Goal: Task Accomplishment & Management: Use online tool/utility

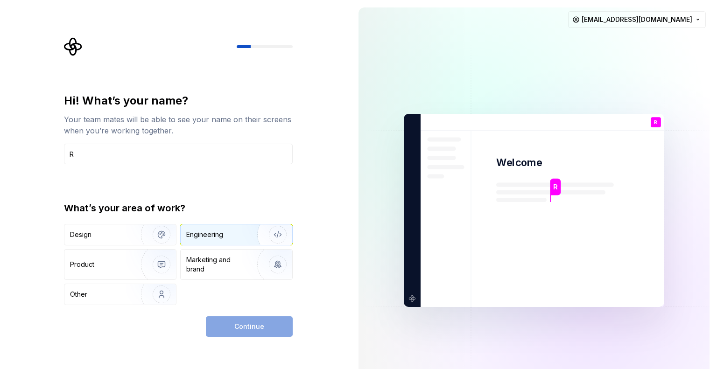
type input "R"
click at [220, 237] on div "Engineering" at bounding box center [204, 234] width 37 height 9
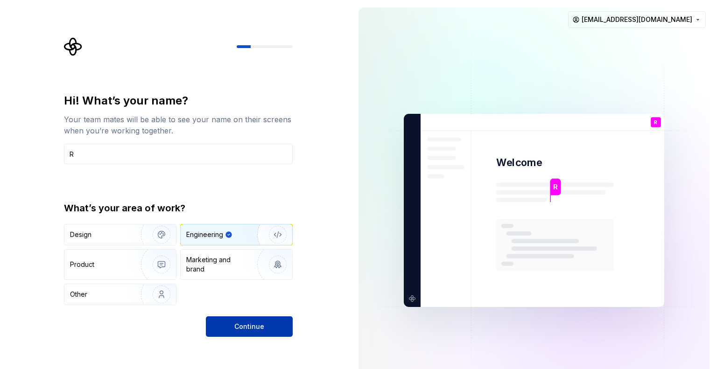
click at [244, 321] on button "Continue" at bounding box center [249, 326] width 87 height 21
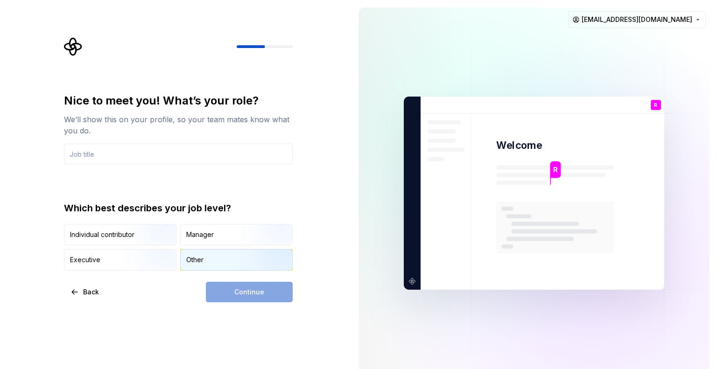
click at [213, 262] on div "Other" at bounding box center [237, 260] width 112 height 21
click at [231, 290] on div "Continue" at bounding box center [249, 292] width 87 height 21
click at [160, 150] on input "text" at bounding box center [178, 154] width 229 height 21
click at [232, 284] on button "Continue" at bounding box center [249, 292] width 87 height 21
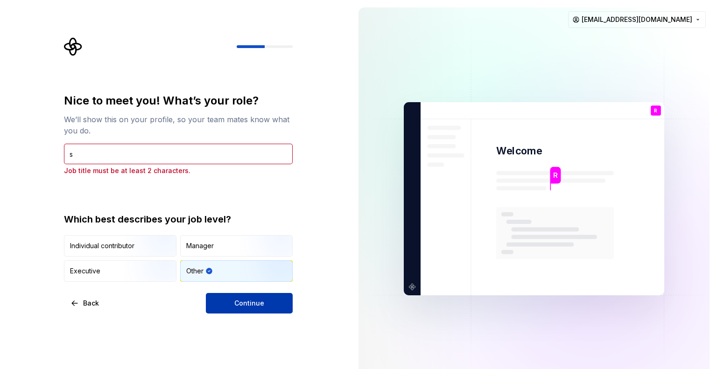
click at [236, 303] on span "Continue" at bounding box center [249, 303] width 30 height 9
drag, startPoint x: 168, startPoint y: 140, endPoint x: 168, endPoint y: 145, distance: 5.7
click at [168, 140] on div "Nice to meet you! What’s your role? We’ll show this on your profile, so your te…" at bounding box center [178, 134] width 229 height 82
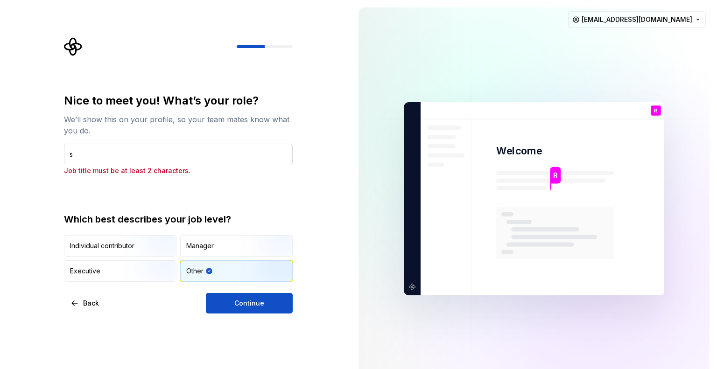
click at [167, 148] on input "s" at bounding box center [178, 154] width 229 height 21
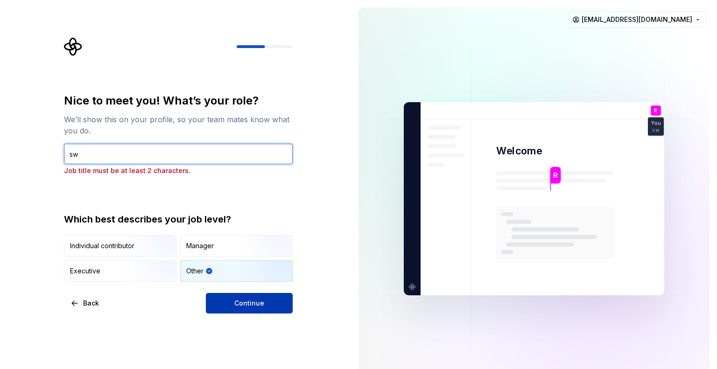
type input "sw"
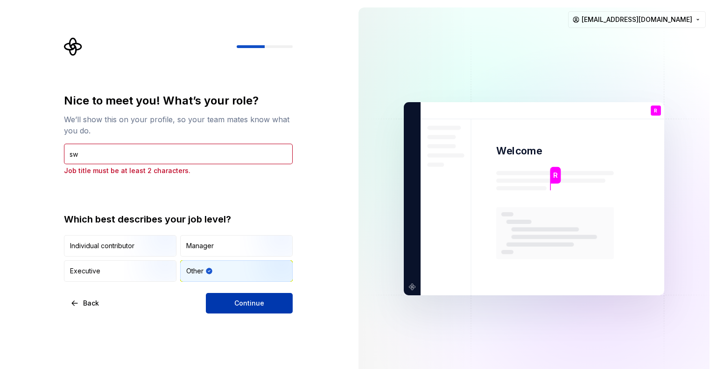
click at [246, 308] on button "Continue" at bounding box center [249, 303] width 87 height 21
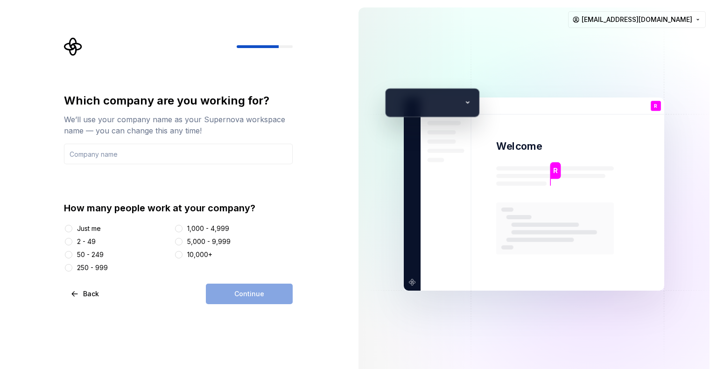
click at [92, 228] on div "Just me" at bounding box center [89, 228] width 24 height 9
click at [72, 228] on button "Just me" at bounding box center [68, 228] width 7 height 7
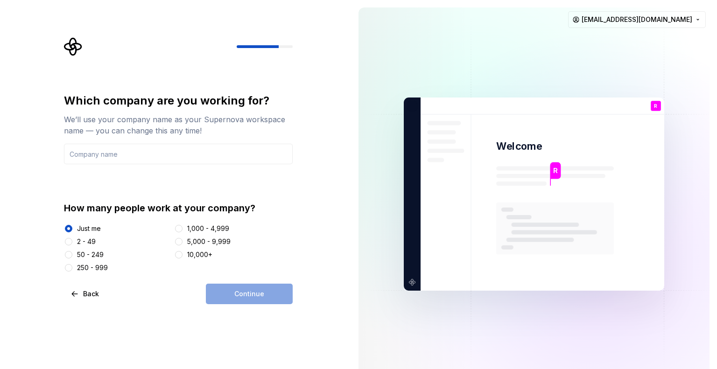
click at [234, 295] on div "Continue" at bounding box center [249, 294] width 87 height 21
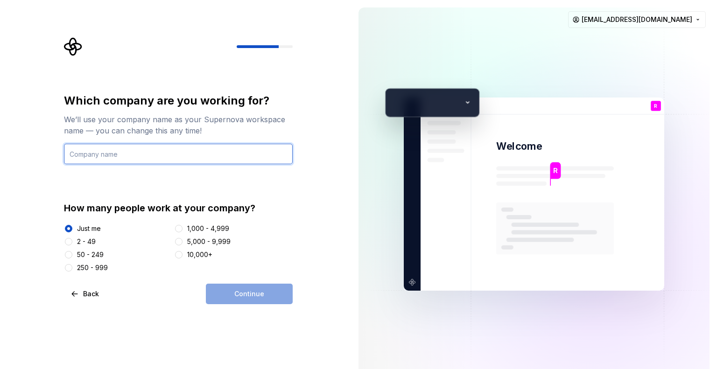
click at [126, 159] on input "text" at bounding box center [178, 154] width 229 height 21
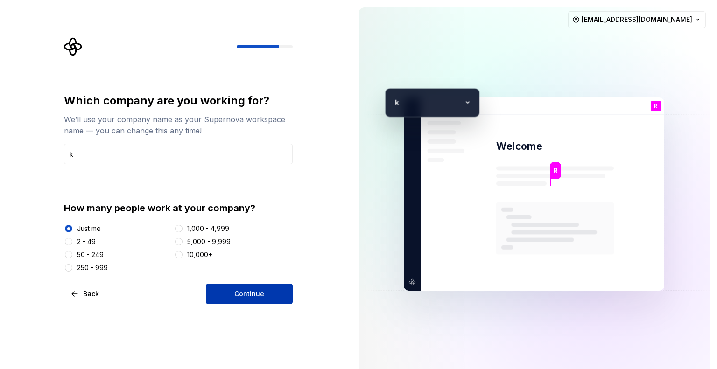
click at [235, 299] on button "Continue" at bounding box center [249, 294] width 87 height 21
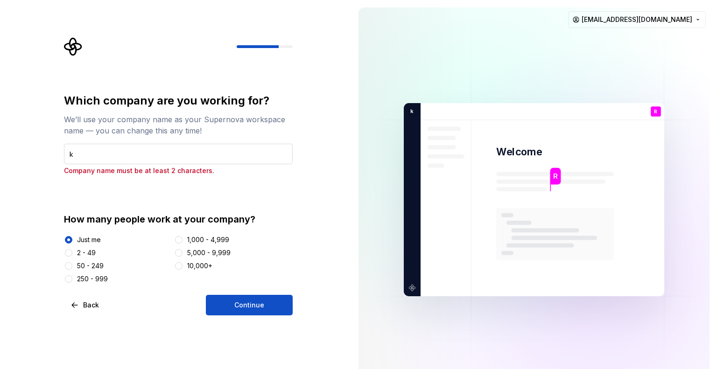
click at [184, 161] on input "k" at bounding box center [178, 154] width 229 height 21
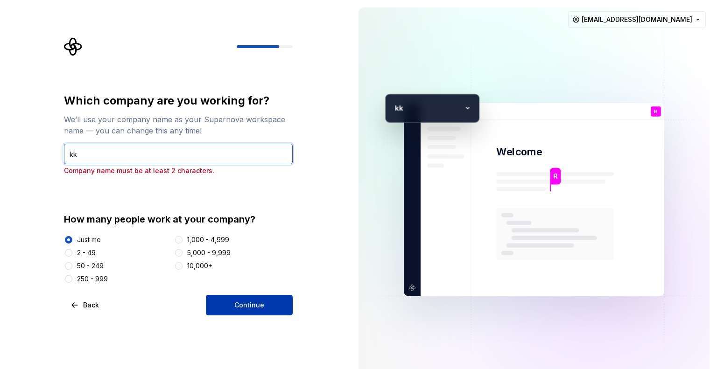
type input "kk"
click at [257, 299] on button "Continue" at bounding box center [249, 305] width 87 height 21
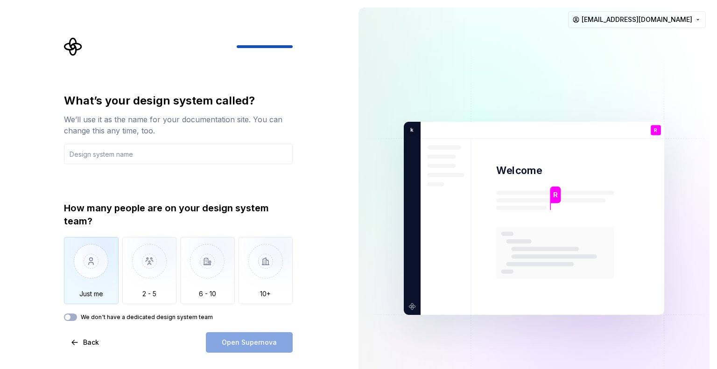
click at [98, 265] on img "button" at bounding box center [91, 268] width 55 height 63
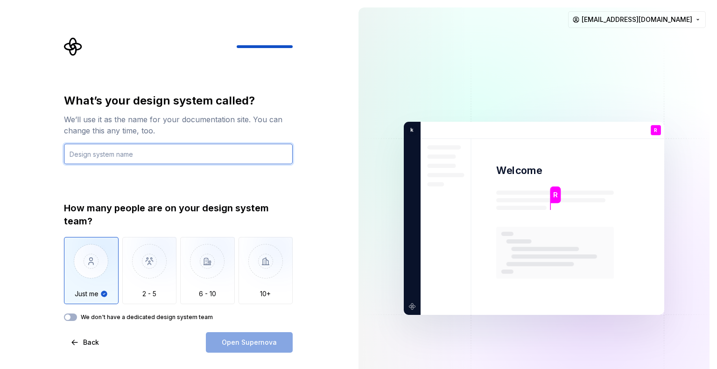
click at [220, 149] on input "text" at bounding box center [178, 154] width 229 height 21
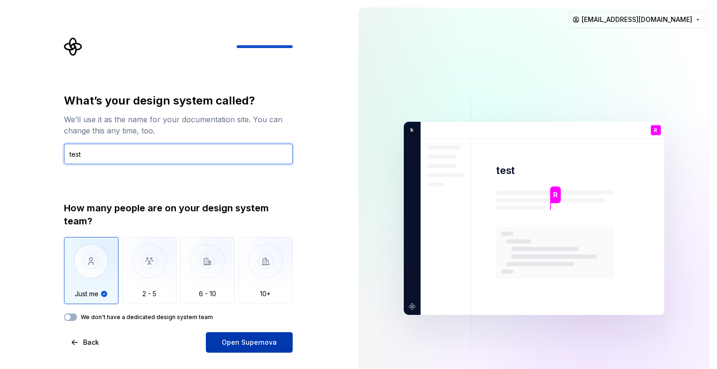
type input "test"
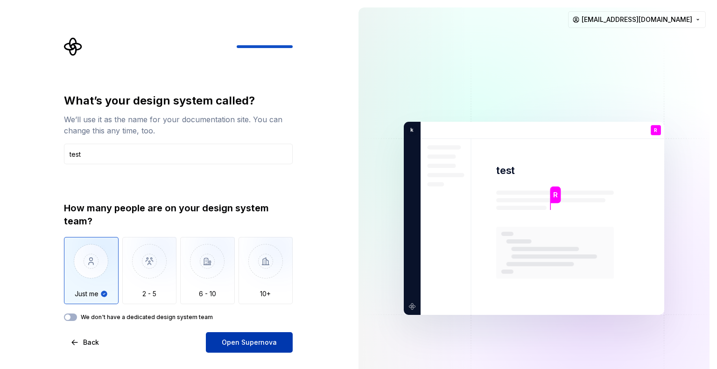
click at [252, 339] on span "Open Supernova" at bounding box center [249, 342] width 55 height 9
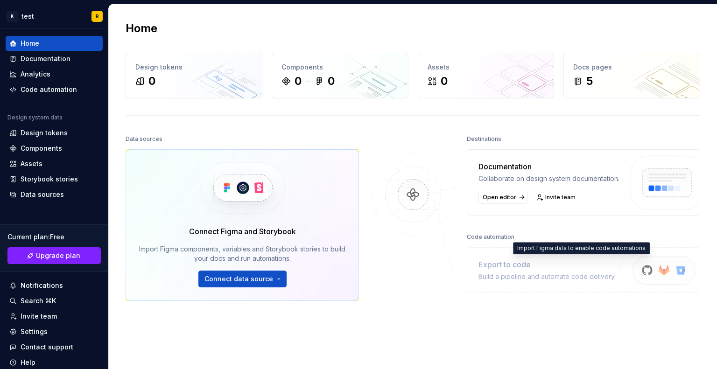
click at [572, 270] on div "Export to code" at bounding box center [546, 264] width 137 height 11
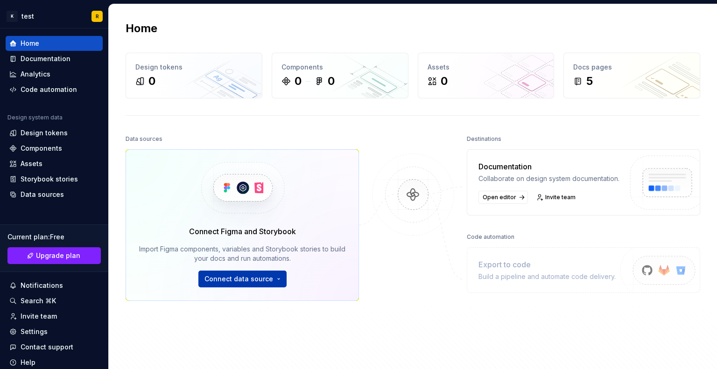
click at [278, 274] on html "[MEDICAL_DATA] R Home Documentation Analytics Code automation Design system dat…" at bounding box center [358, 184] width 717 height 369
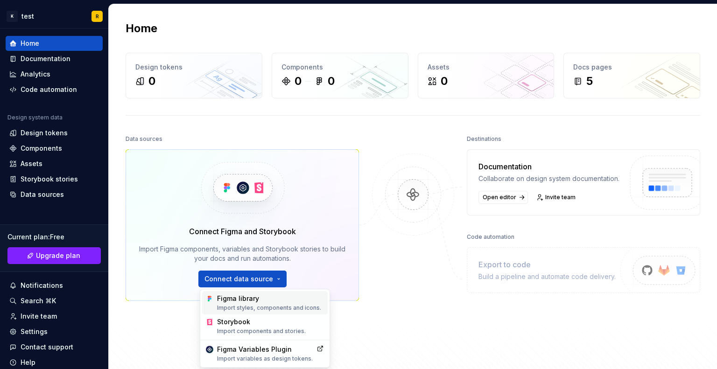
click at [261, 304] on div "Import styles, components and icons." at bounding box center [270, 307] width 107 height 7
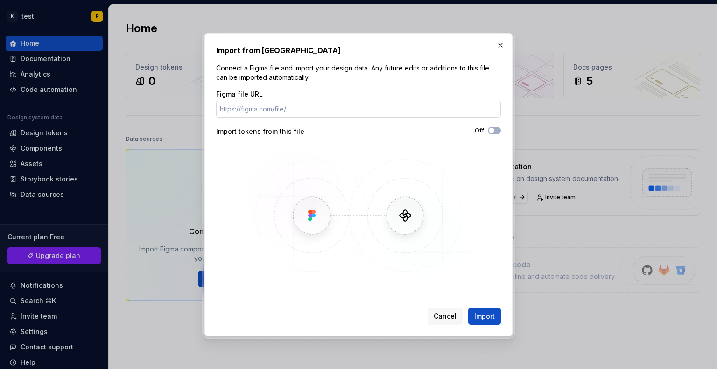
click at [349, 101] on input "Figma file URL" at bounding box center [358, 109] width 285 height 17
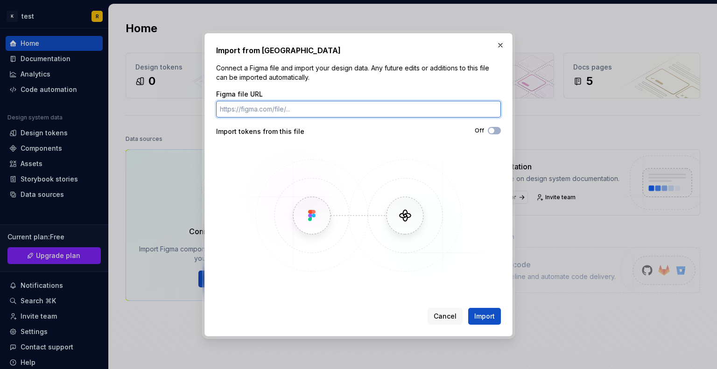
paste input "[URL][DOMAIN_NAME][MEDICAL_DATA]"
type input "[URL][DOMAIN_NAME][MEDICAL_DATA]"
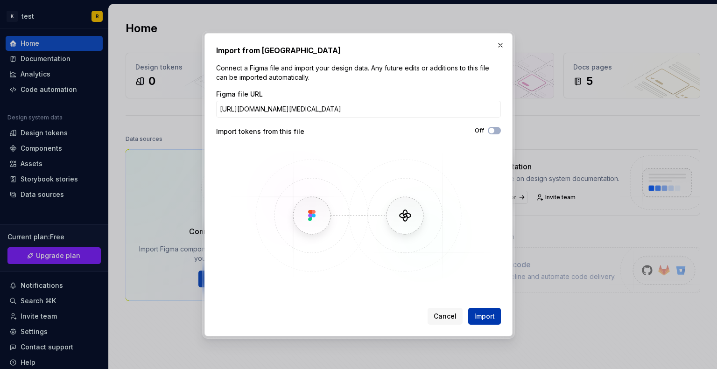
click at [481, 315] on span "Import" at bounding box center [484, 316] width 21 height 9
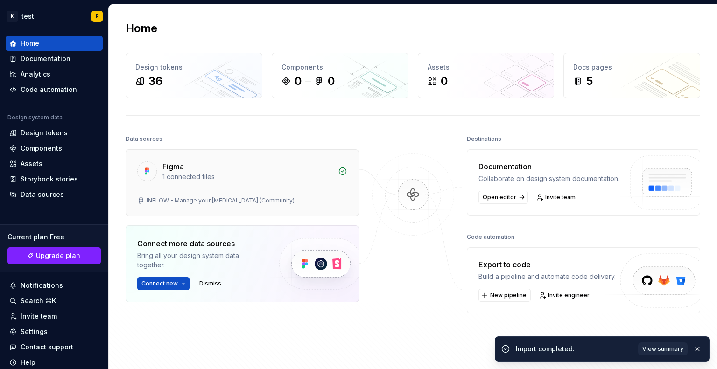
click at [231, 180] on div "1 connected files" at bounding box center [247, 176] width 170 height 9
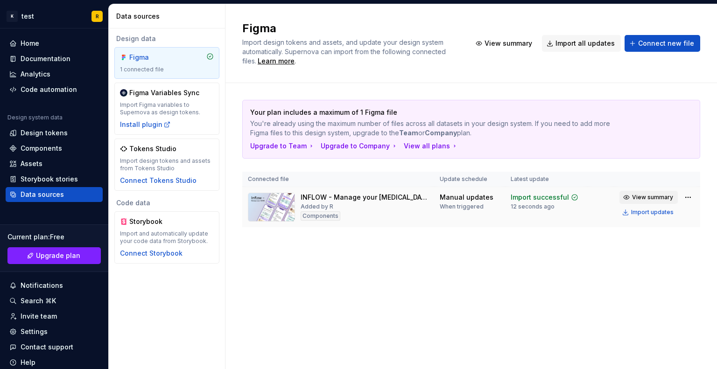
click at [661, 197] on span "View summary" at bounding box center [652, 197] width 41 height 7
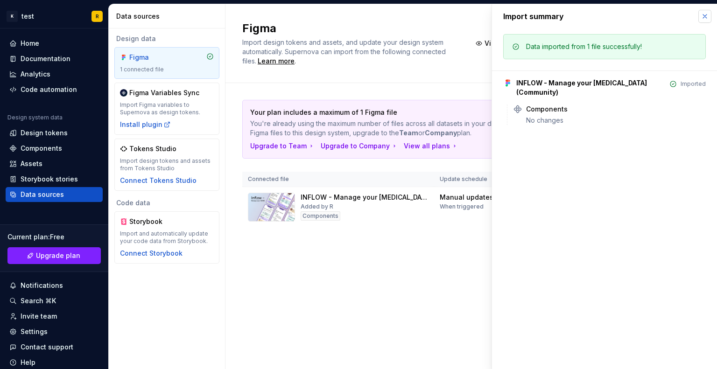
click at [706, 18] on button "button" at bounding box center [704, 16] width 13 height 13
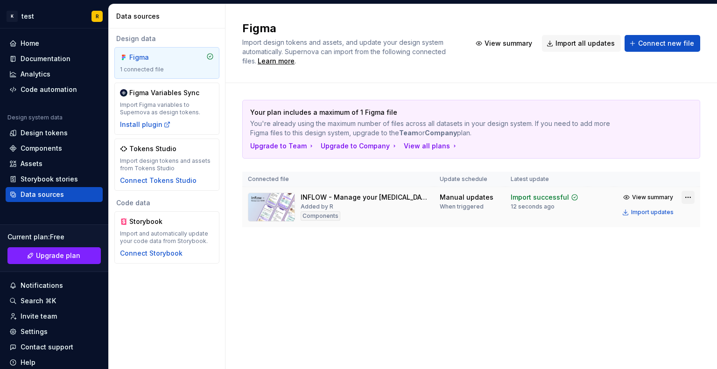
click at [681, 196] on html "[MEDICAL_DATA] R Home Documentation Analytics Code automation Design system dat…" at bounding box center [358, 184] width 717 height 369
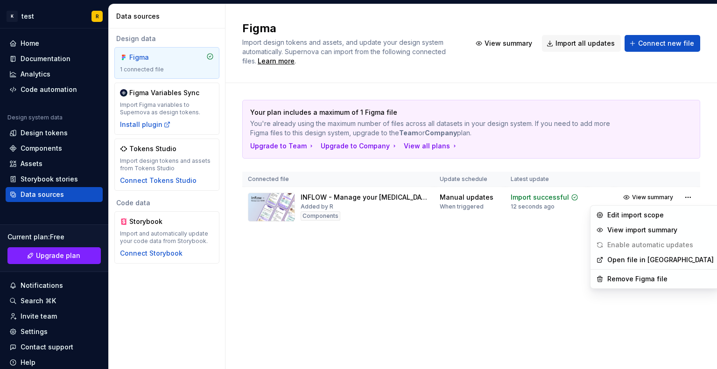
click at [683, 196] on html "[MEDICAL_DATA] R Home Documentation Analytics Code automation Design system dat…" at bounding box center [358, 184] width 717 height 369
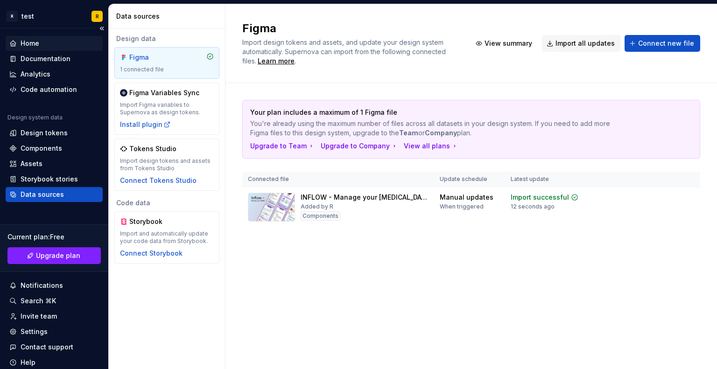
click at [59, 41] on div "Home" at bounding box center [54, 43] width 90 height 9
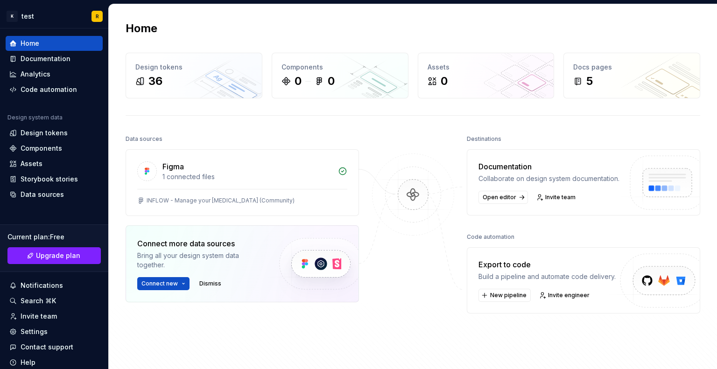
click at [518, 270] on div "Export to code" at bounding box center [546, 264] width 137 height 11
click at [510, 299] on span "New pipeline" at bounding box center [508, 295] width 36 height 7
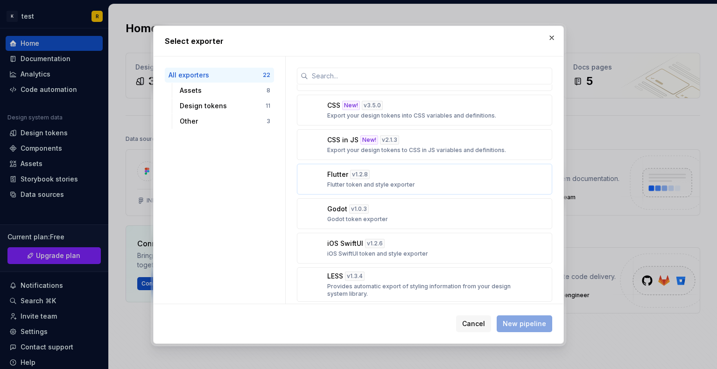
scroll to position [335, 0]
click at [399, 181] on p "Flutter token and style exporter" at bounding box center [371, 183] width 88 height 7
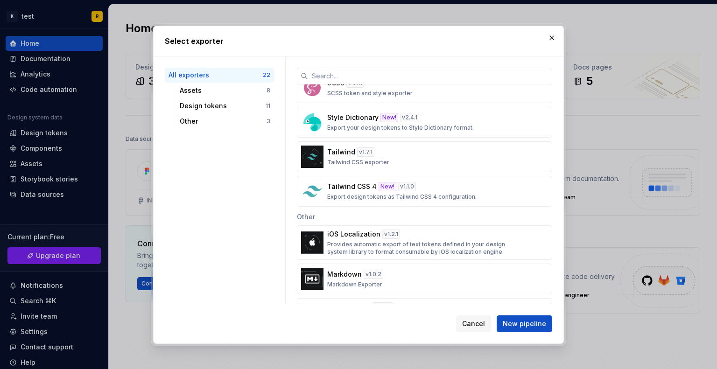
scroll to position [603, 0]
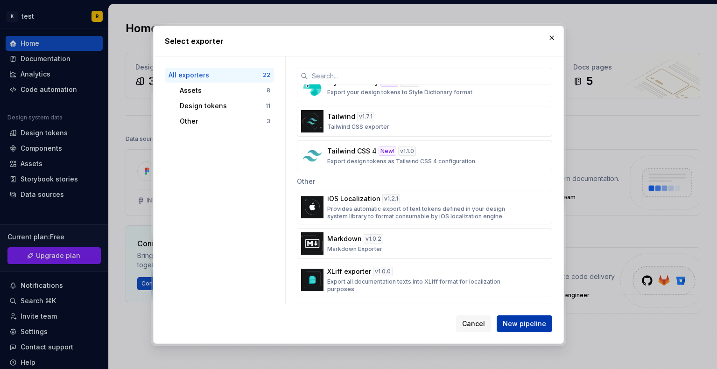
click at [519, 321] on span "New pipeline" at bounding box center [524, 323] width 43 height 9
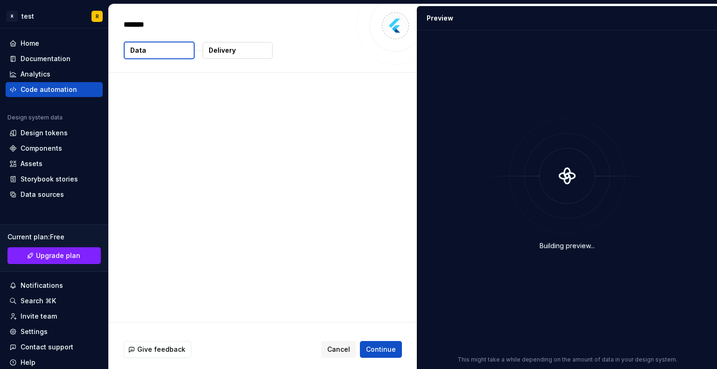
type textarea "*"
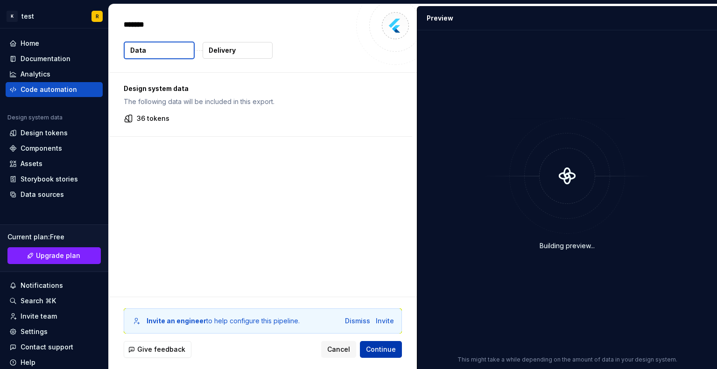
click at [388, 348] on span "Continue" at bounding box center [381, 349] width 30 height 9
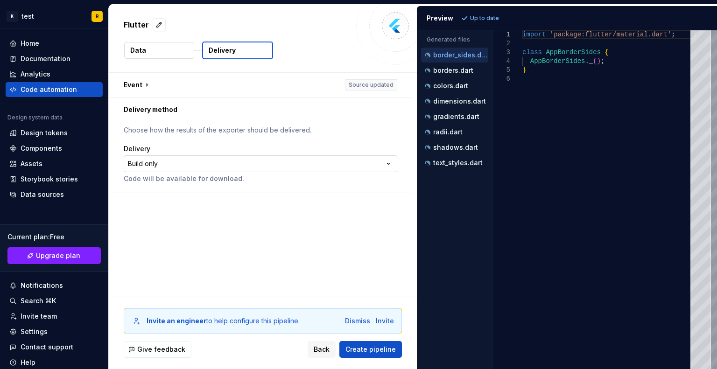
click at [197, 168] on html "**********" at bounding box center [358, 184] width 717 height 369
click at [375, 350] on span "Create pipeline" at bounding box center [370, 349] width 50 height 9
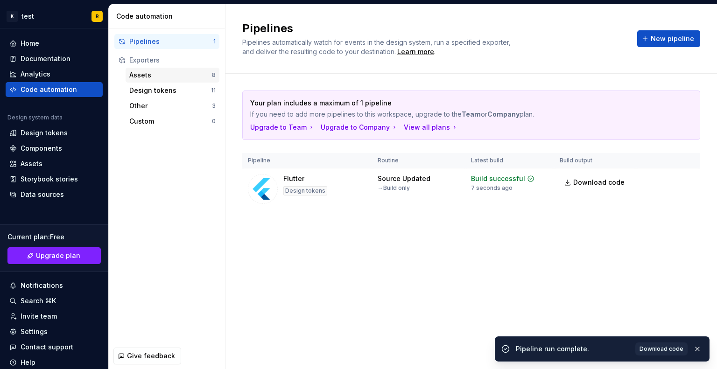
click at [185, 68] on div "Assets 8" at bounding box center [173, 75] width 94 height 15
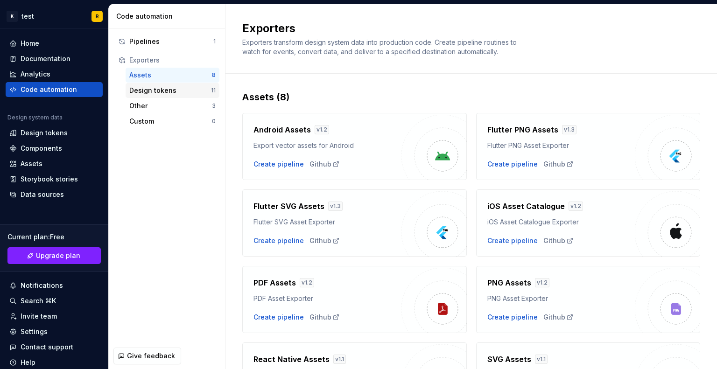
click at [187, 86] on div "Design tokens" at bounding box center [170, 90] width 82 height 9
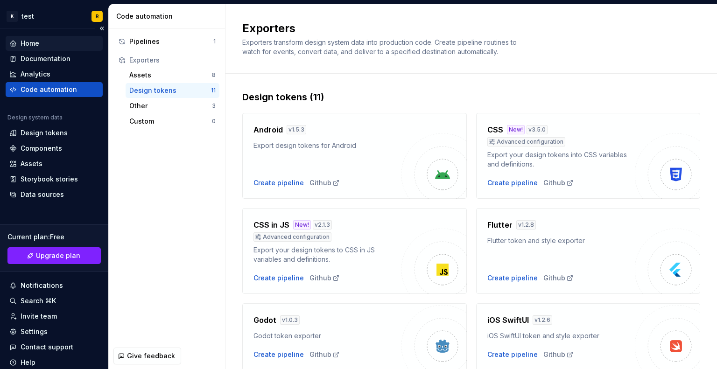
click at [63, 43] on div "Home" at bounding box center [54, 43] width 90 height 9
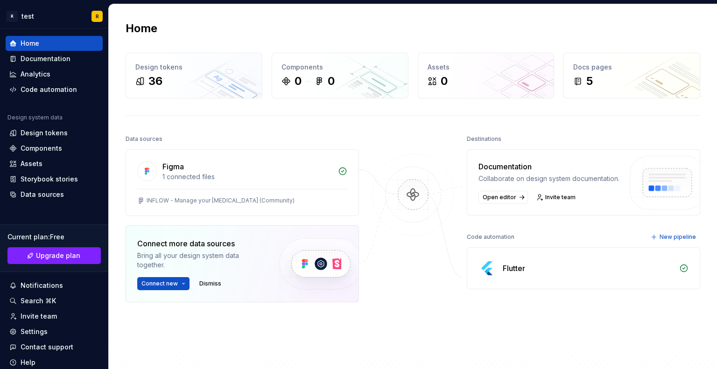
click at [410, 191] on img at bounding box center [413, 204] width 91 height 101
click at [648, 266] on div "Flutter" at bounding box center [583, 268] width 232 height 41
click at [62, 151] on div "Components" at bounding box center [54, 148] width 90 height 9
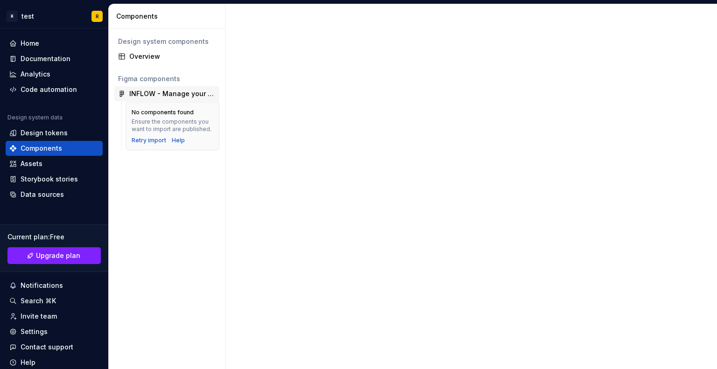
click at [148, 96] on div "INFLOW - Manage your [MEDICAL_DATA] (Community)" at bounding box center [172, 93] width 86 height 9
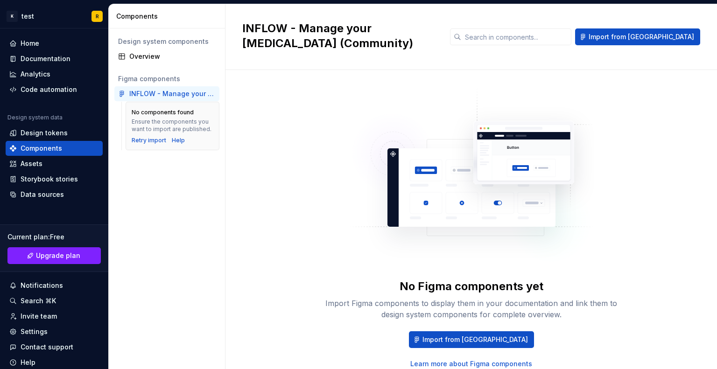
click at [149, 96] on div "INFLOW - Manage your [MEDICAL_DATA] (Community)" at bounding box center [172, 93] width 86 height 9
click at [65, 170] on div "Assets" at bounding box center [54, 163] width 97 height 15
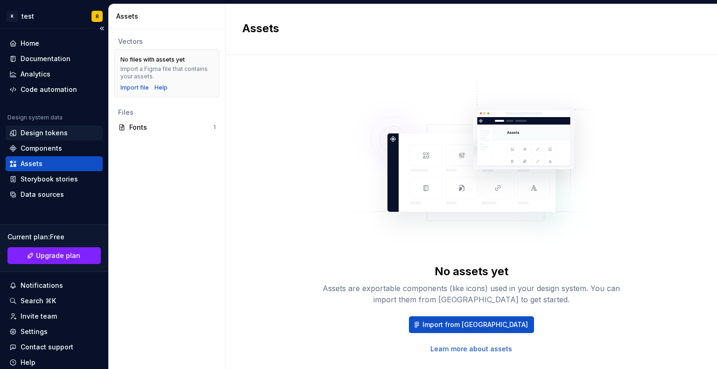
click at [72, 130] on div "Design tokens" at bounding box center [54, 132] width 90 height 9
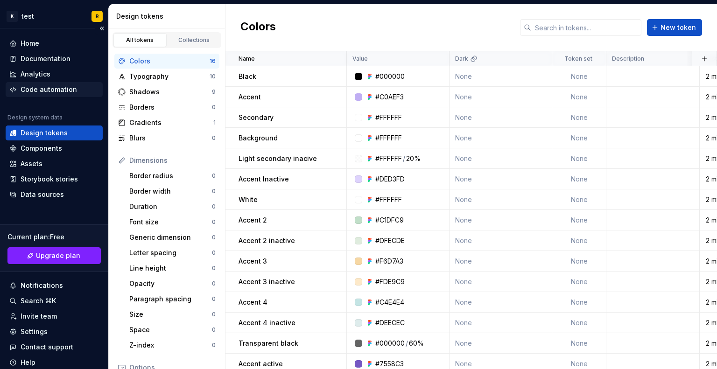
click at [59, 90] on div "Code automation" at bounding box center [49, 89] width 56 height 9
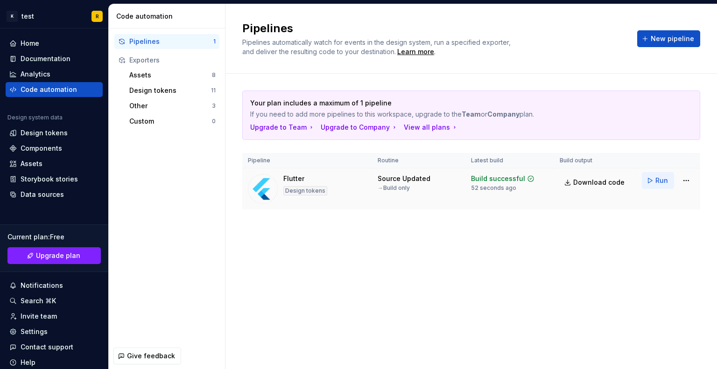
click at [647, 181] on button "Run" at bounding box center [658, 180] width 32 height 17
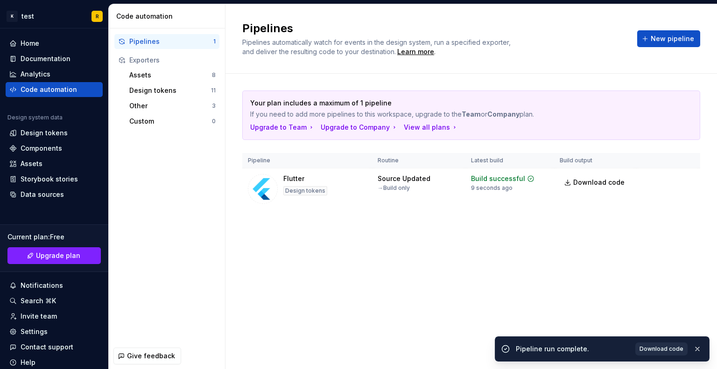
click at [659, 352] on span "Download code" at bounding box center [661, 348] width 44 height 7
